Goal: Check status: Check status

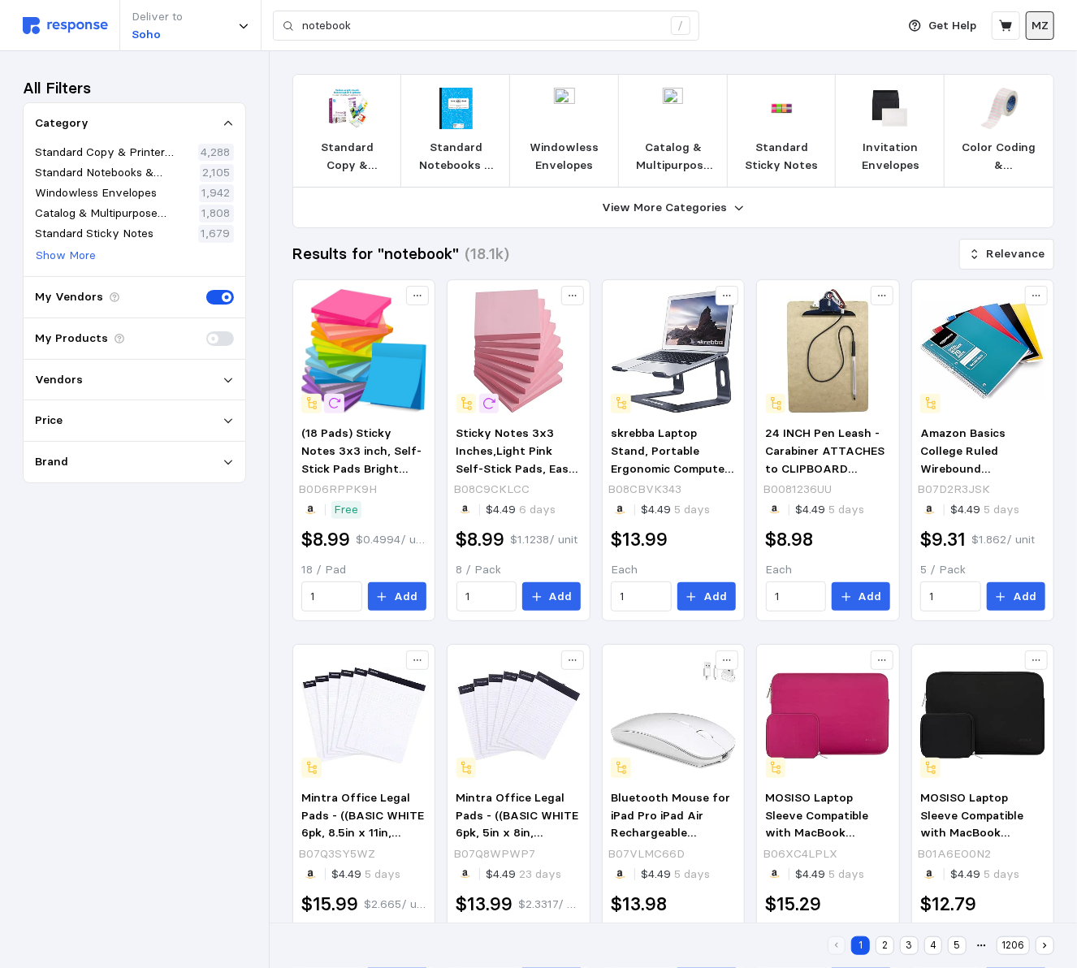
click at [1031, 20] on button "MZ" at bounding box center [1040, 25] width 28 height 28
drag, startPoint x: 83, startPoint y: 41, endPoint x: 76, endPoint y: 34, distance: 10.3
click at [83, 41] on div "Deliver to Soho notebook /" at bounding box center [455, 25] width 865 height 51
click at [67, 28] on img at bounding box center [65, 25] width 85 height 17
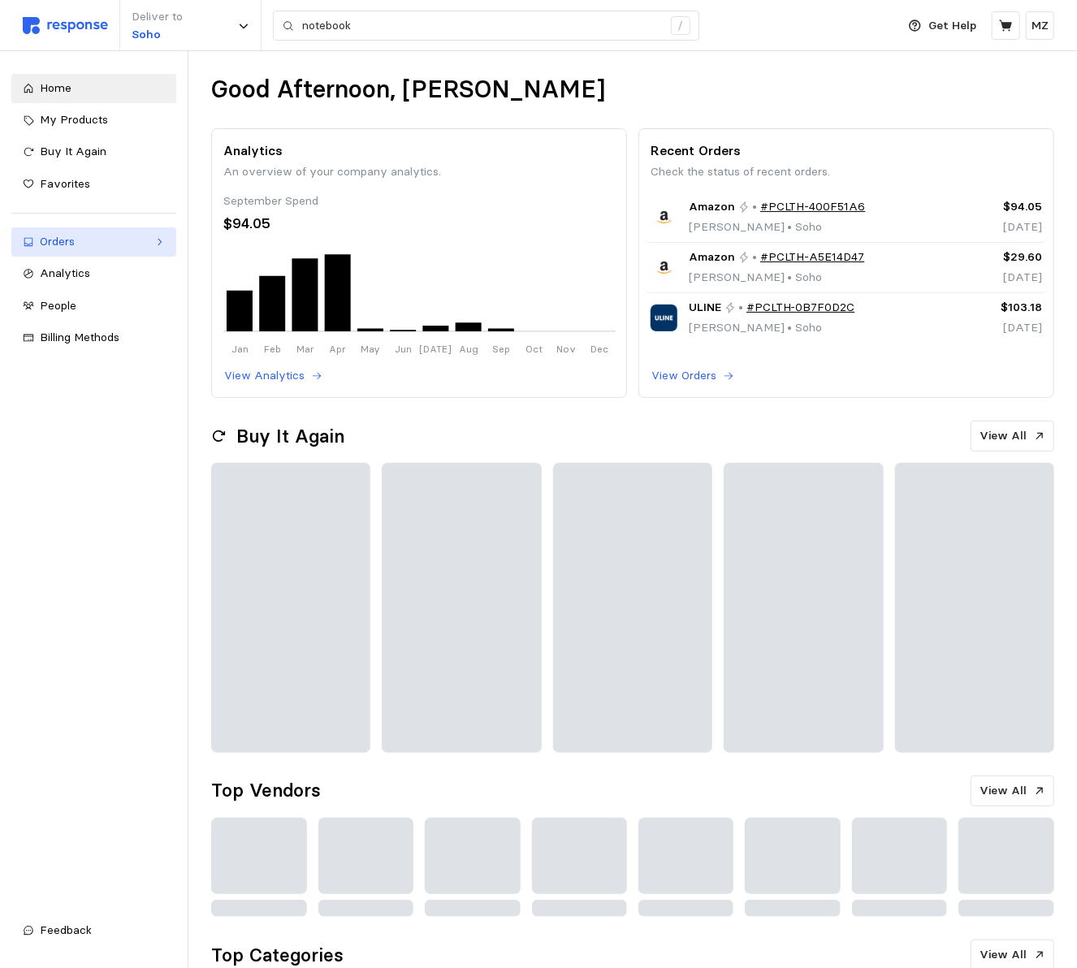
click at [86, 247] on div "Orders" at bounding box center [94, 242] width 108 height 18
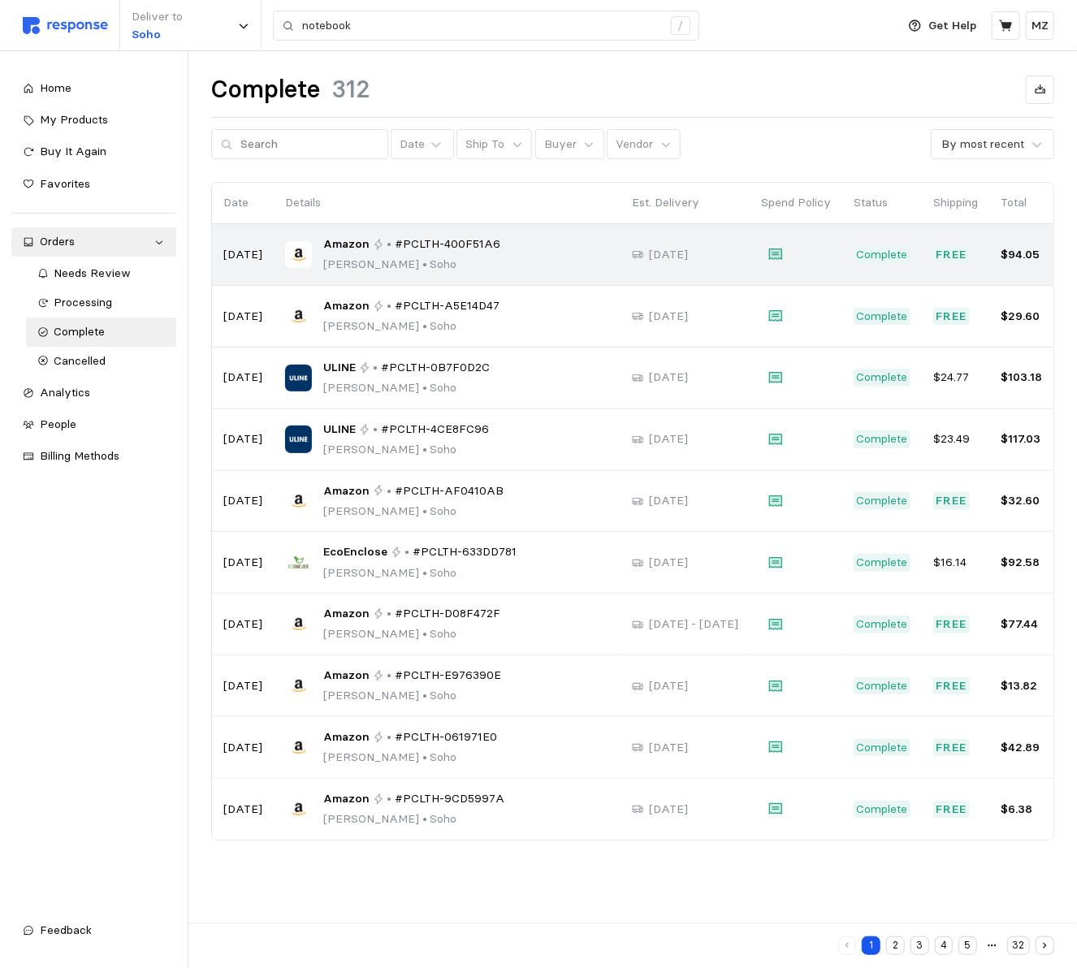
click at [547, 252] on div "Amazon • #PCLTH-400F51A6 [PERSON_NAME] • Soho" at bounding box center [447, 255] width 324 height 38
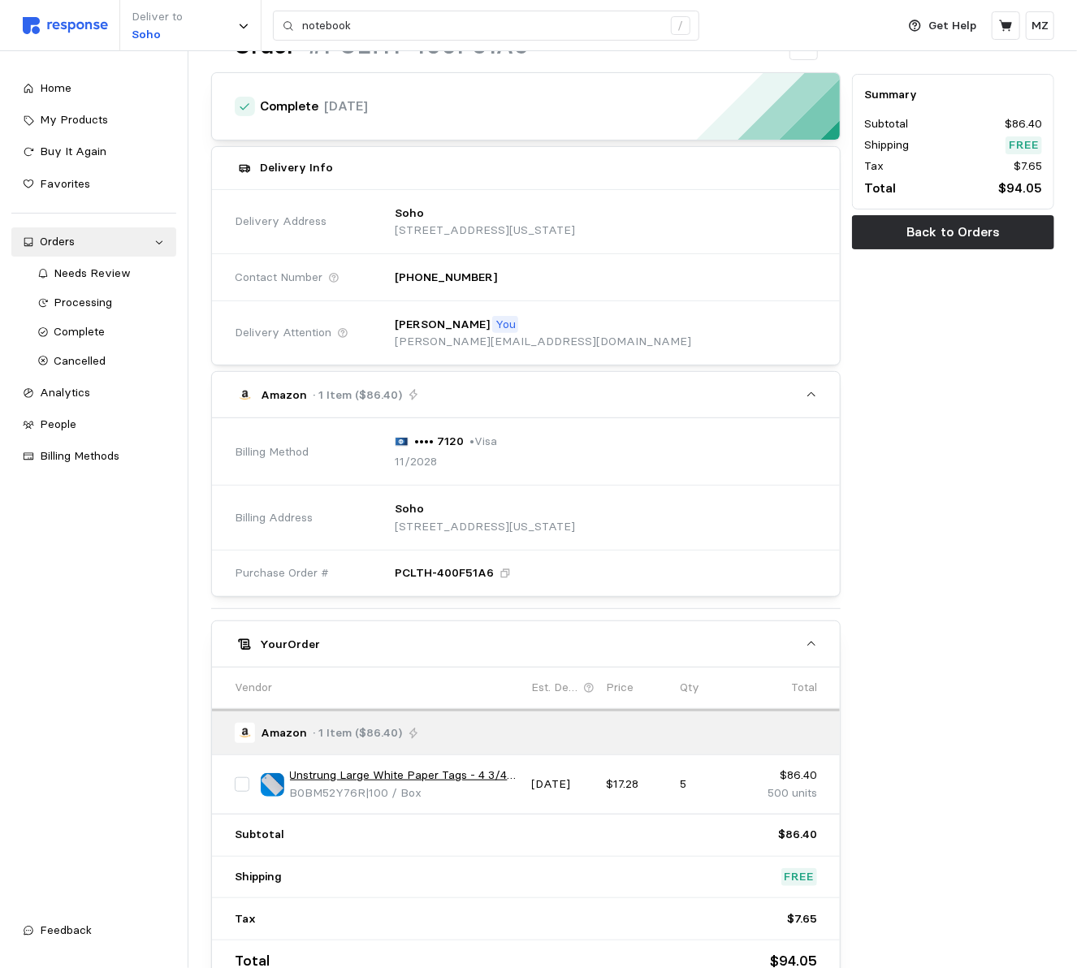
scroll to position [171, 0]
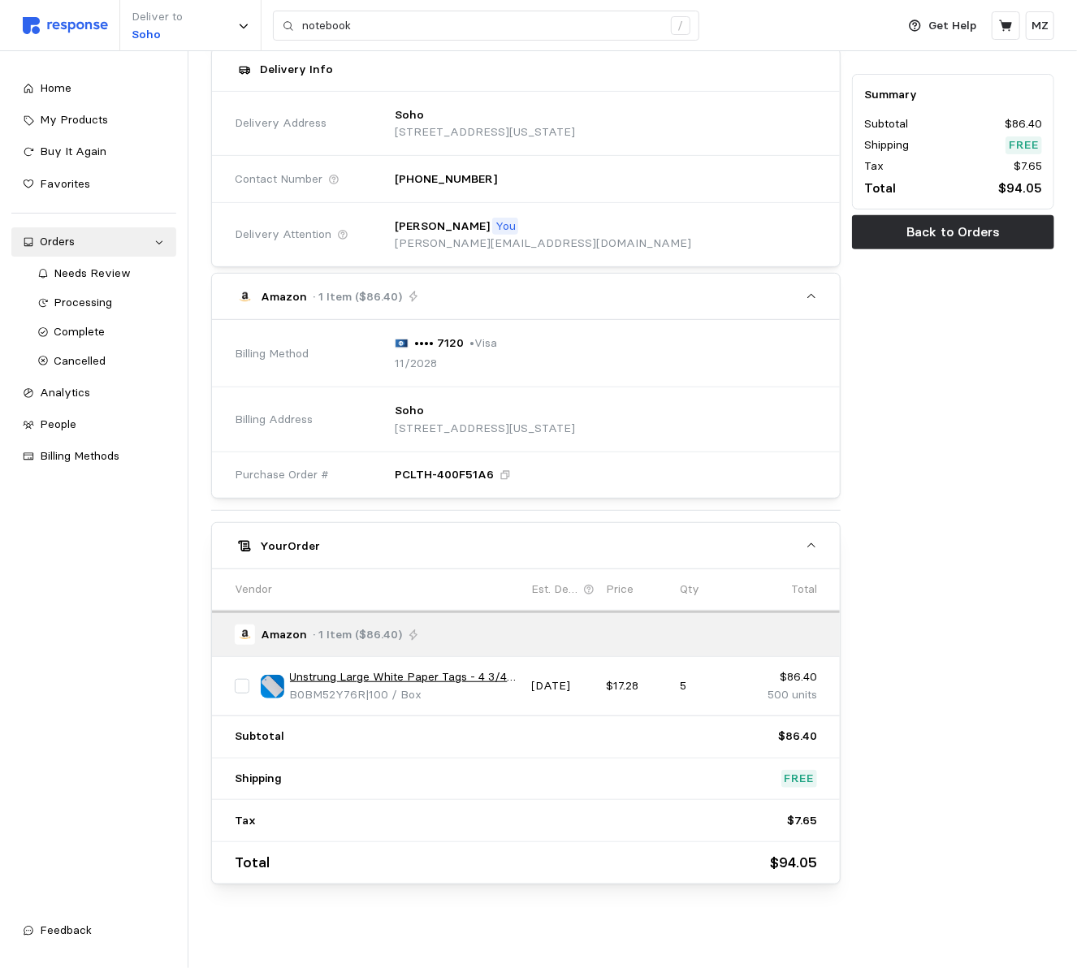
click at [570, 680] on p "[DATE]" at bounding box center [563, 686] width 63 height 18
